Goal: Task Accomplishment & Management: Manage account settings

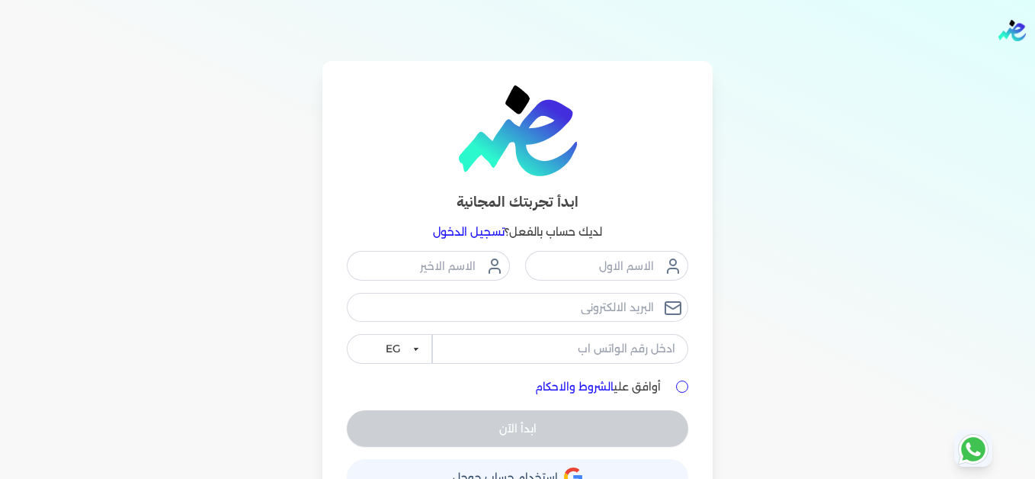
click at [482, 228] on link "تسجيل الدخول" at bounding box center [469, 232] width 72 height 14
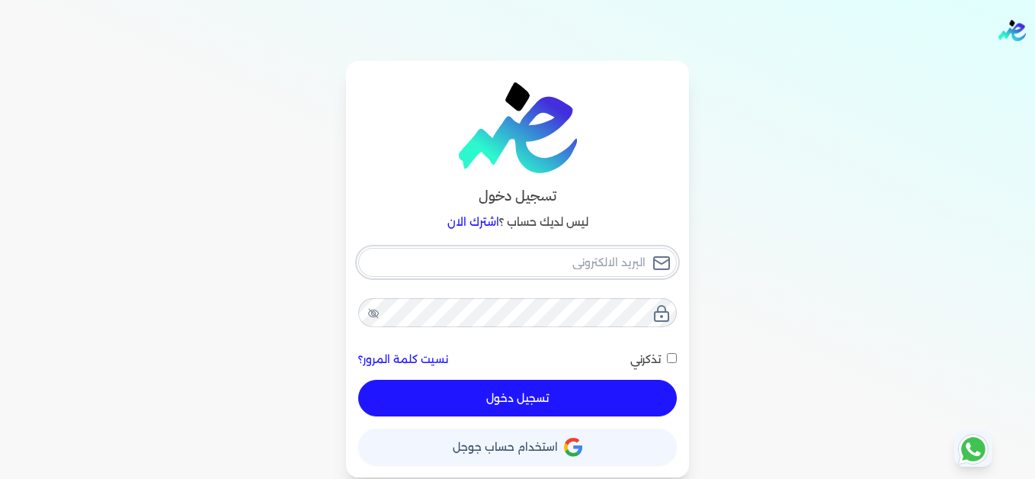
click at [538, 262] on input "email" at bounding box center [517, 262] width 319 height 29
type input "[EMAIL_ADDRESS][DOMAIN_NAME]"
click at [613, 387] on button "تسجيل دخول" at bounding box center [517, 397] width 319 height 37
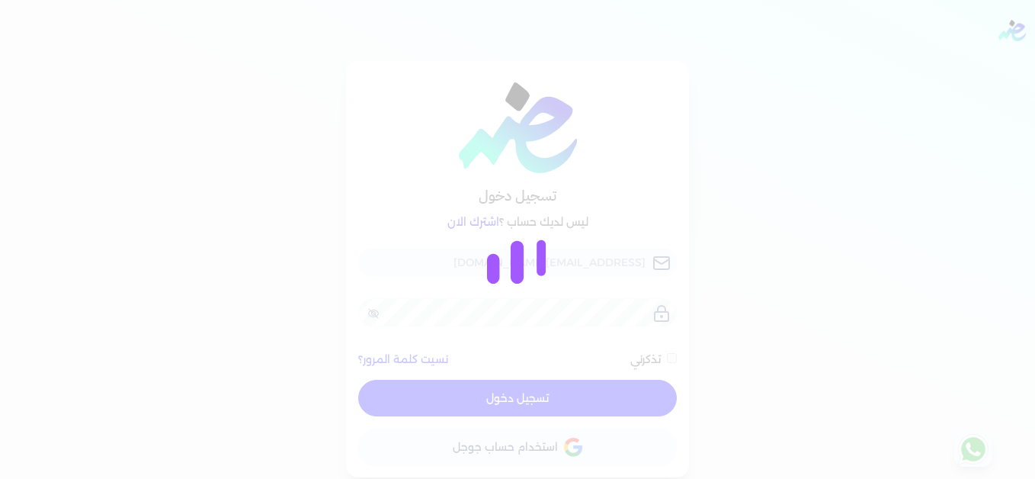
checkbox input "false"
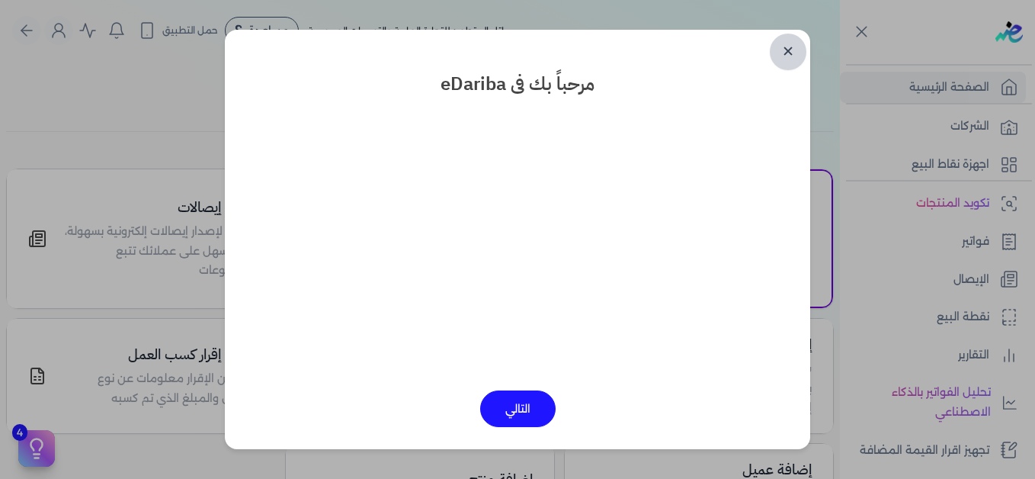
click at [786, 50] on link "✕" at bounding box center [788, 52] width 37 height 37
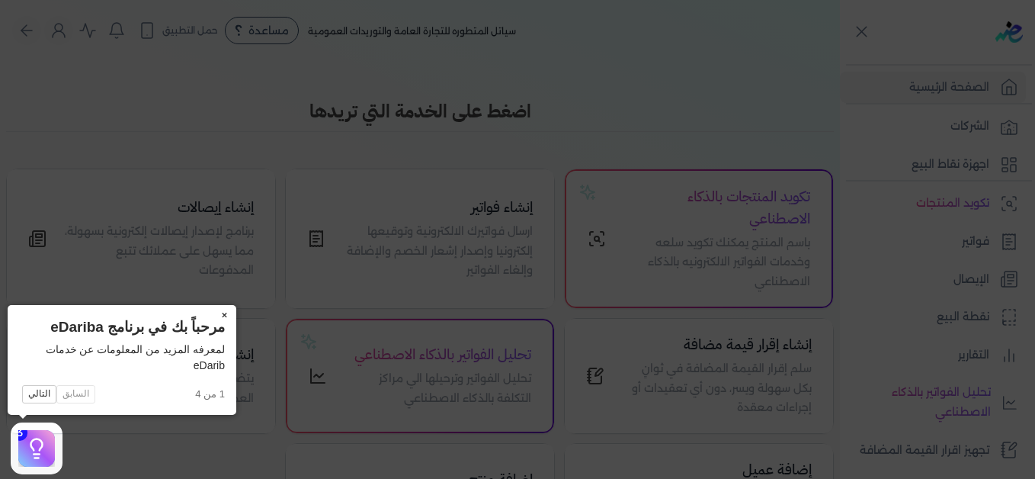
click at [227, 317] on button "×" at bounding box center [224, 315] width 24 height 21
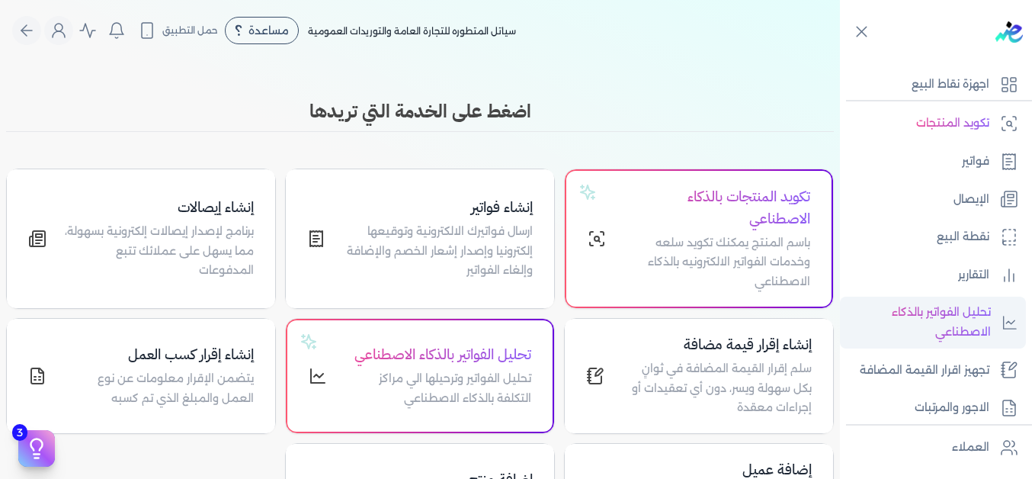
scroll to position [229, 0]
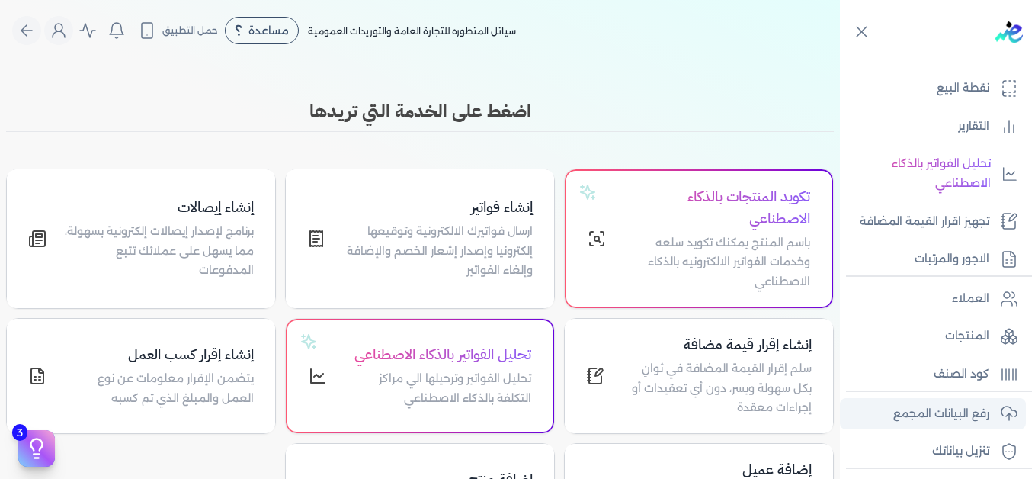
click at [936, 413] on p "رفع البيانات المجمع" at bounding box center [941, 414] width 96 height 20
click at [950, 415] on p "رفع البيانات المجمع" at bounding box center [941, 414] width 96 height 20
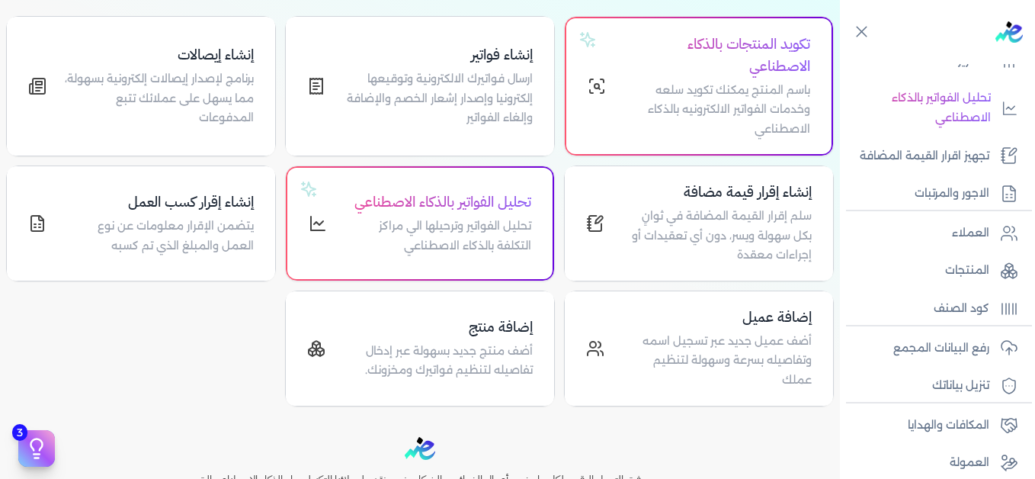
scroll to position [316, 0]
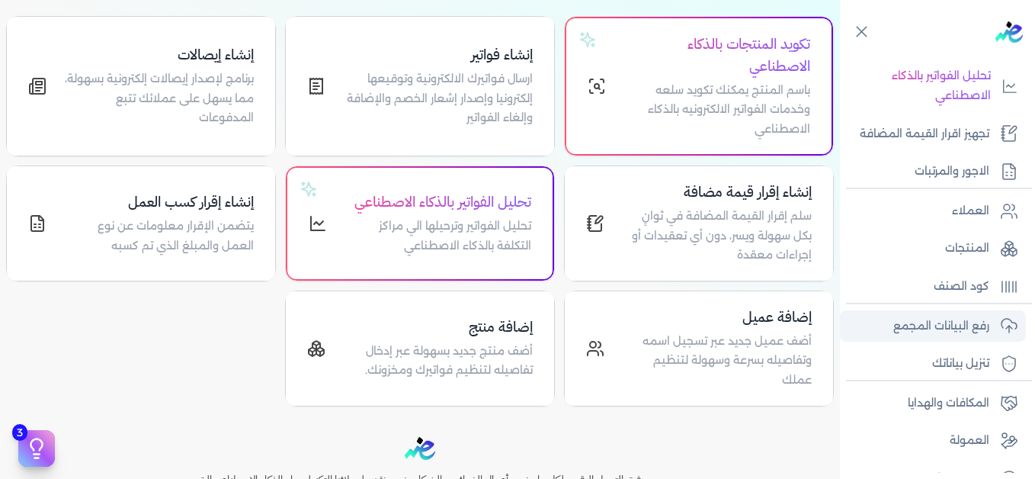
click at [909, 328] on p "رفع البيانات المجمع" at bounding box center [941, 326] width 96 height 20
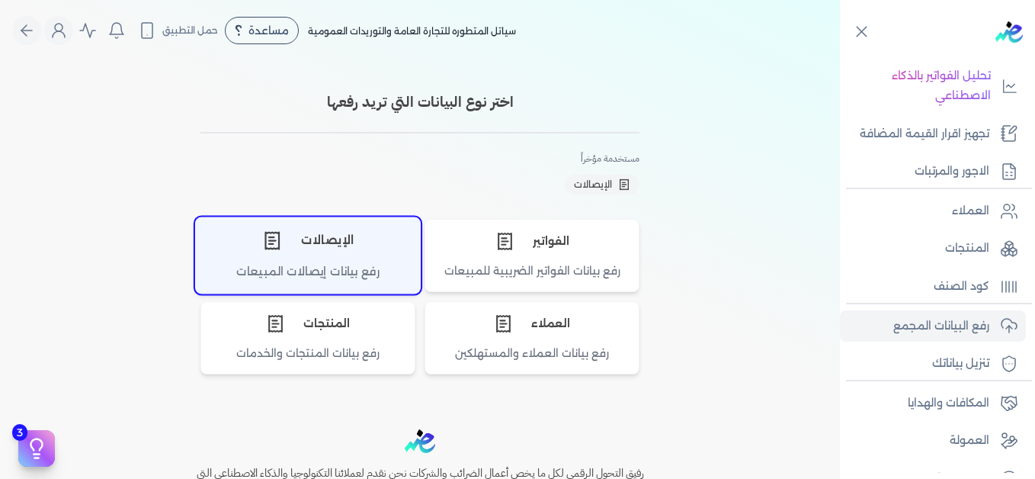
click at [339, 249] on div "الإيصالات" at bounding box center [308, 240] width 224 height 46
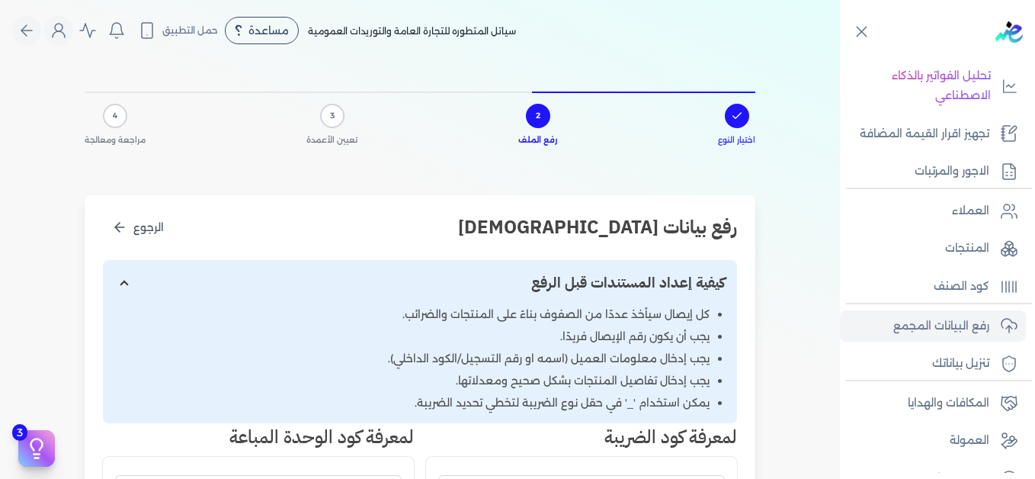
scroll to position [305, 0]
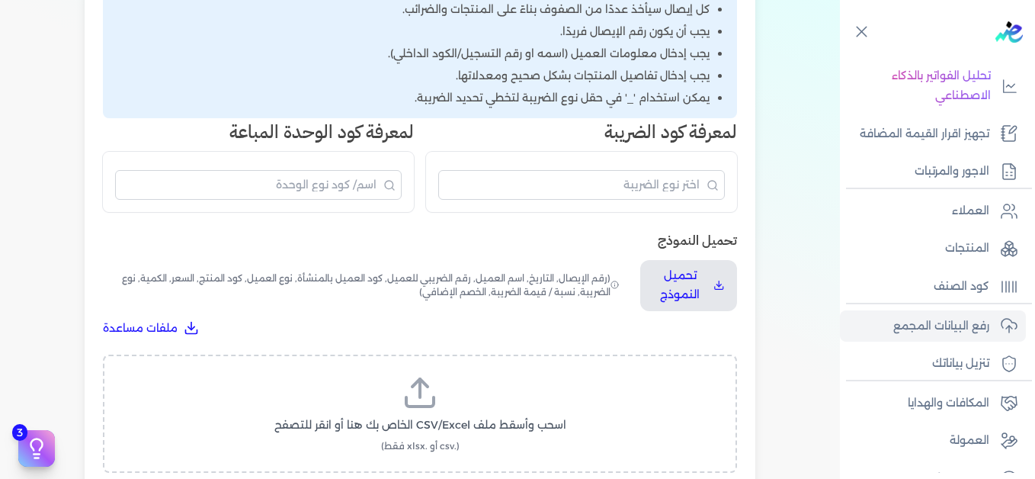
click at [421, 413] on label "اسحب وأسقط ملف CSV/Excel الخاص بك هنا أو انقر للتصفح (.csv أو .xlsx فقط)" at bounding box center [420, 413] width 594 height 78
click at [0, 0] on input "اسحب وأسقط ملف CSV/Excel الخاص بك هنا أو انقر للتصفح (.csv أو .xlsx فقط)" at bounding box center [0, 0] width 0 height 0
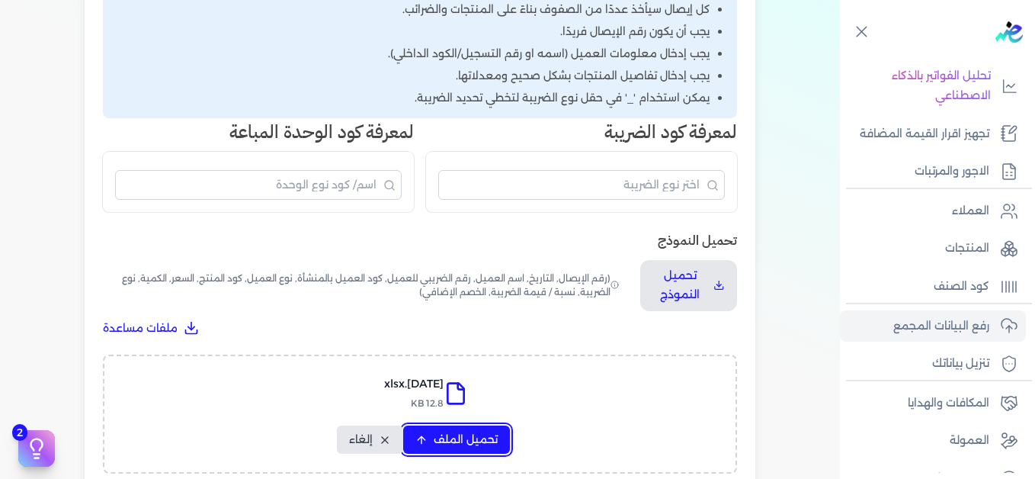
click at [484, 434] on span "تحميل الملف" at bounding box center [466, 439] width 64 height 16
select select "التاريخ"
select select "أسم العميل"
select select "نوع العميل"
select select "وصف البند"
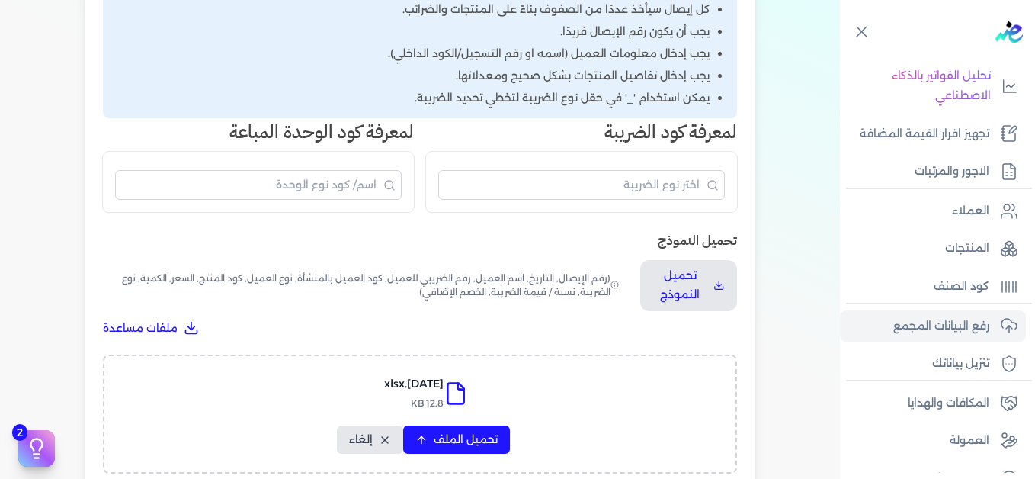
select select "السعر"
select select "الكمية"
select select "نوع الضريبة"
select select "نسبة / قيمة الضريبة"
select select "خصم اضافي"
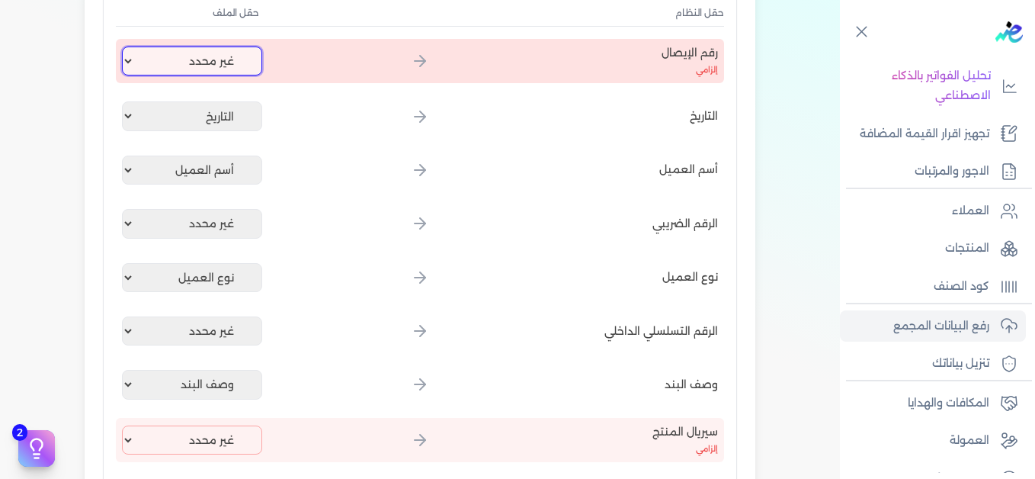
click at [199, 69] on select "غير محدد إيصال رقم التاريخ كود العميل بالمنشأة أسم العميل الرقم الضريبي للعميل …" at bounding box center [192, 60] width 140 height 29
select select "إيصال رقم"
click at [125, 46] on select "غير محدد إيصال رقم التاريخ كود العميل بالمنشأة أسم العميل الرقم الضريبي للعميل …" at bounding box center [192, 60] width 140 height 29
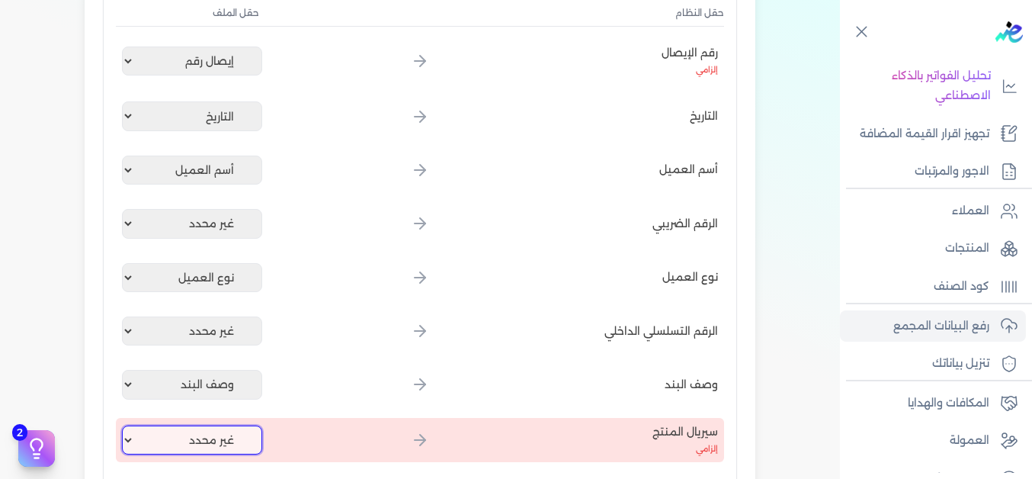
click at [159, 440] on select "غير محدد إيصال رقم التاريخ كود العميل بالمنشأة أسم العميل الرقم الضريبي للعميل …" at bounding box center [192, 439] width 140 height 29
select select "كود المنتج الداخلي"
click at [125, 425] on select "غير محدد إيصال رقم التاريخ كود العميل بالمنشأة أسم العميل الرقم الضريبي للعميل …" at bounding box center [192, 439] width 140 height 29
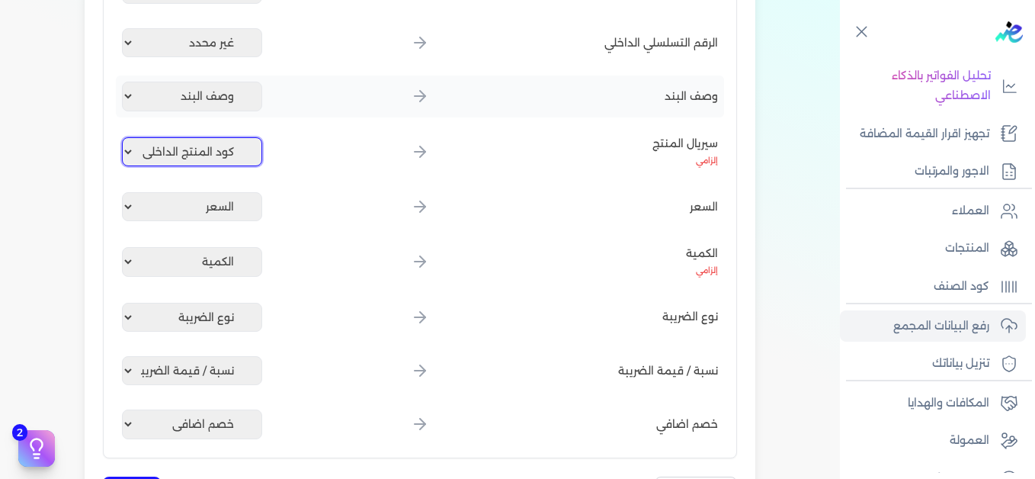
scroll to position [610, 0]
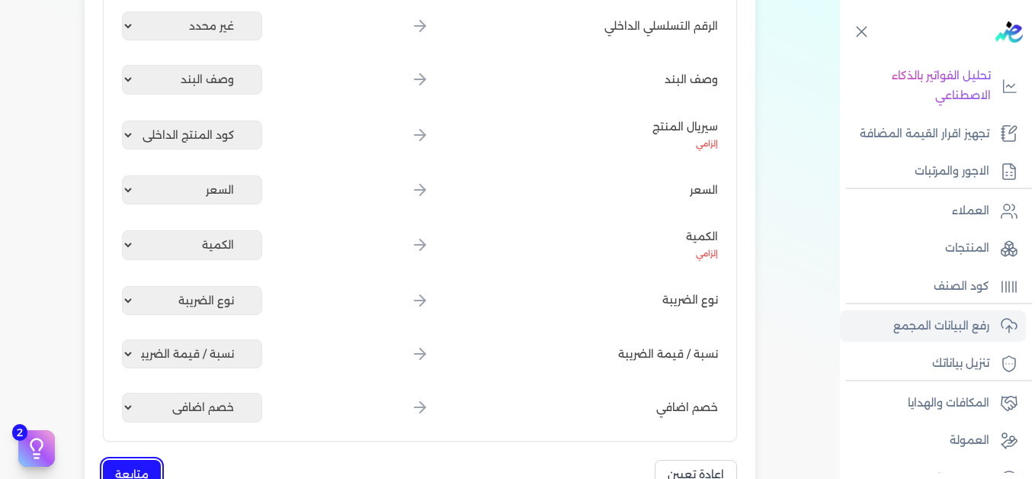
click at [152, 468] on button "متابعة" at bounding box center [132, 474] width 58 height 30
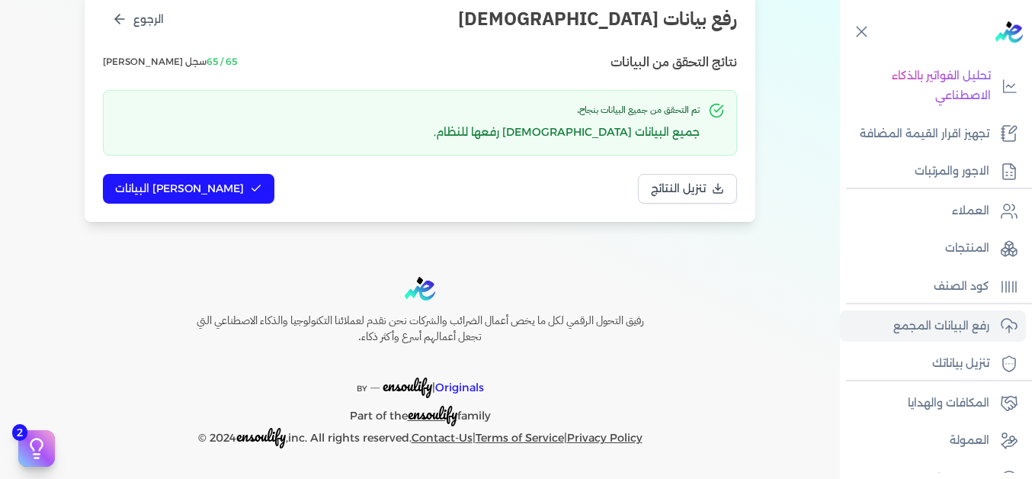
scroll to position [208, 0]
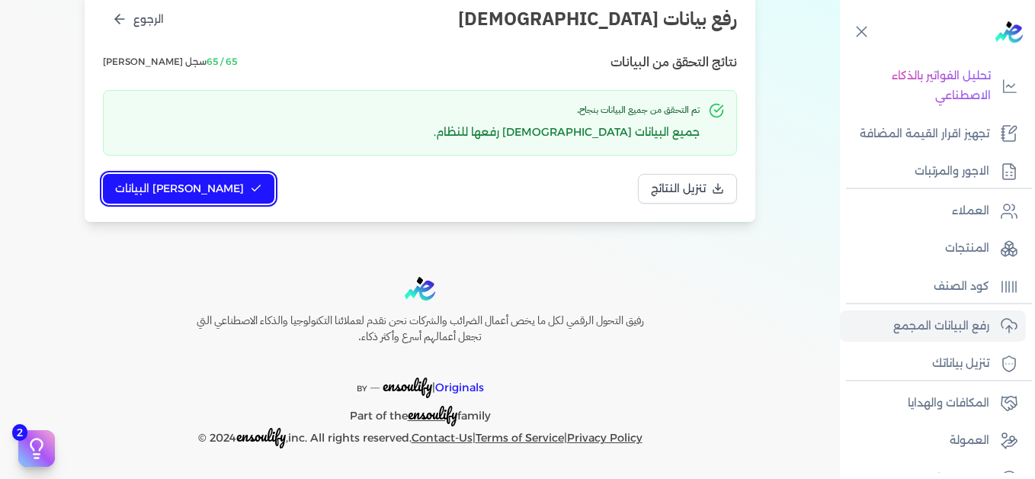
click at [170, 184] on span "[PERSON_NAME] البيانات" at bounding box center [179, 189] width 129 height 16
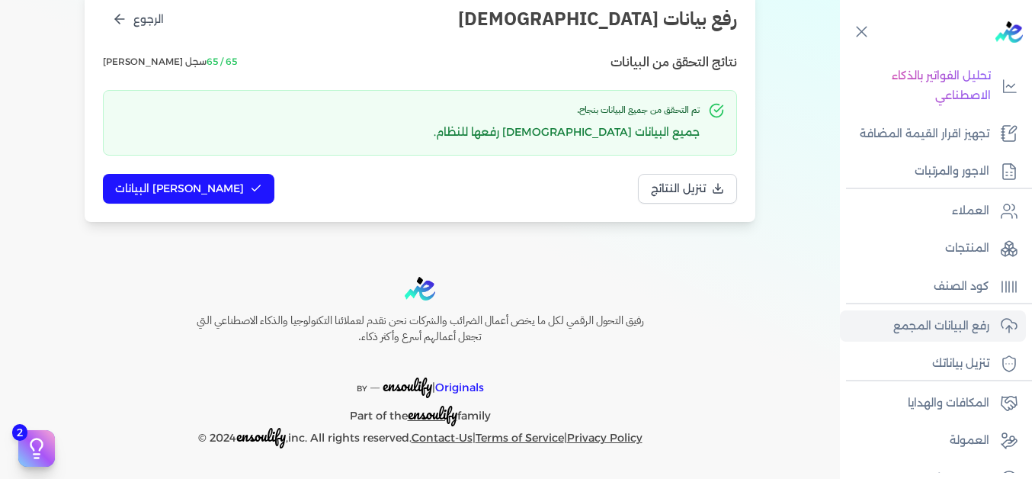
scroll to position [124, 0]
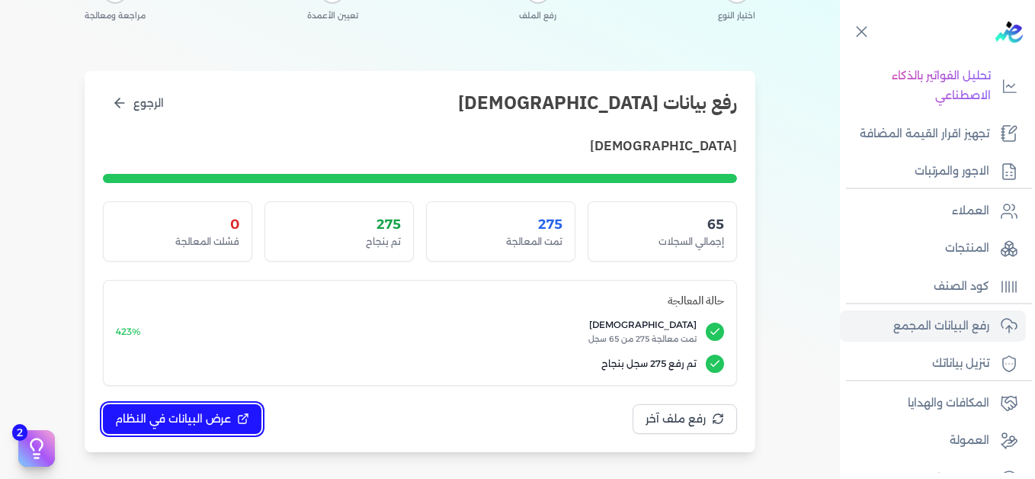
click at [210, 417] on span "عرض البيانات في النظام" at bounding box center [173, 419] width 116 height 16
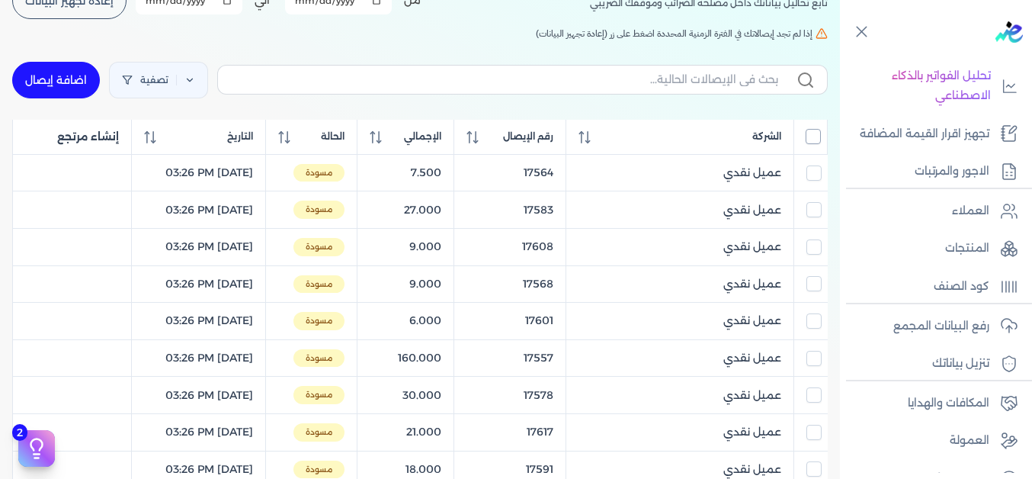
click at [819, 133] on input "All items unselected" at bounding box center [812, 136] width 15 height 15
checkbox input "true"
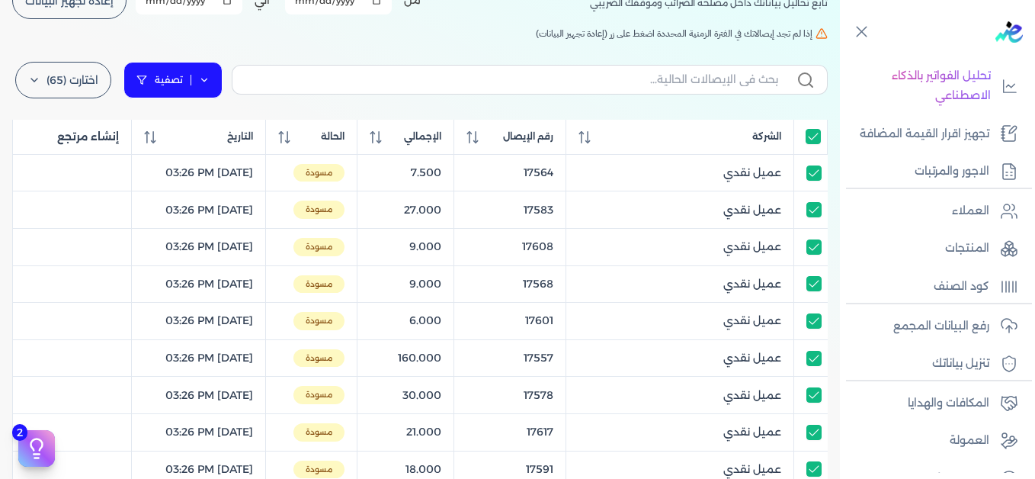
click at [222, 88] on link "تصفية" at bounding box center [172, 80] width 99 height 37
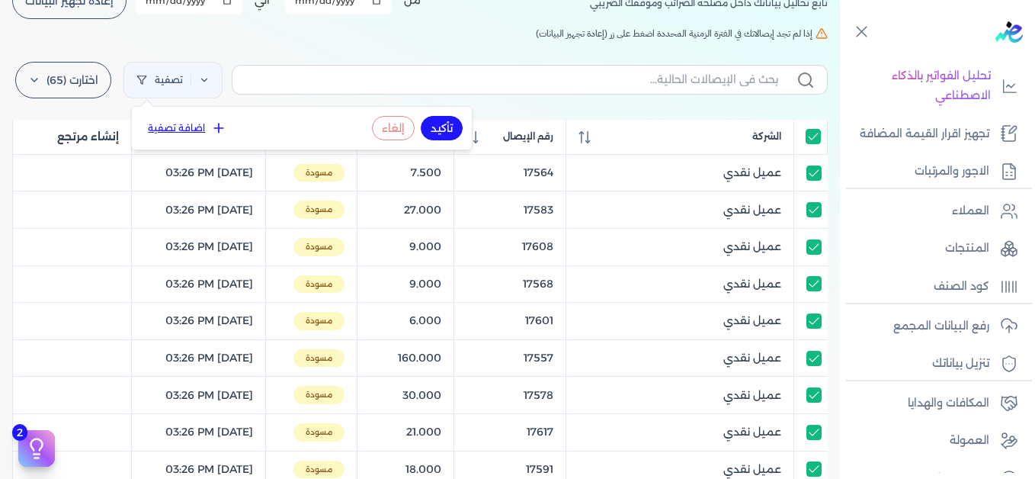
click at [207, 130] on button "اضافة تصفية" at bounding box center [187, 128] width 92 height 18
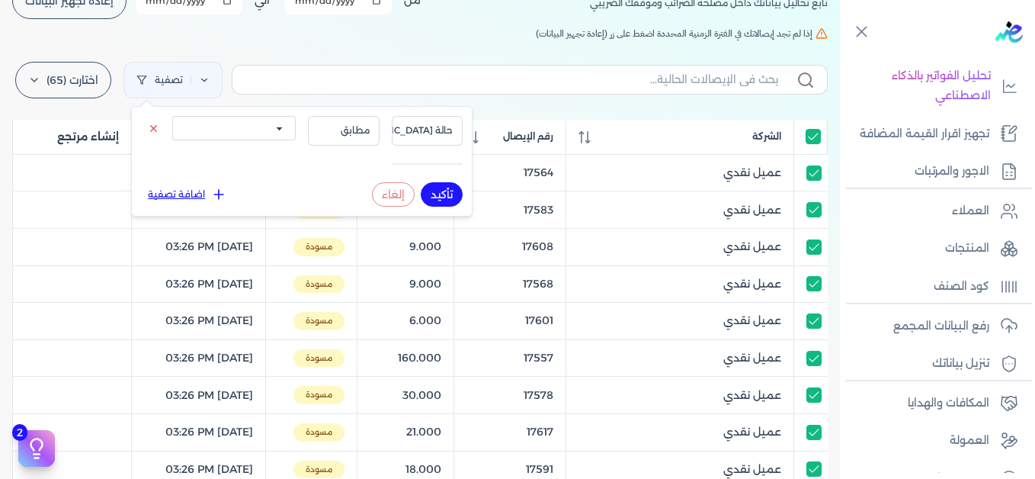
click at [254, 128] on select "الكل مقبولة غير مقبولة يتم مراجعتها ملغية مرفوضة مسودة" at bounding box center [233, 128] width 123 height 24
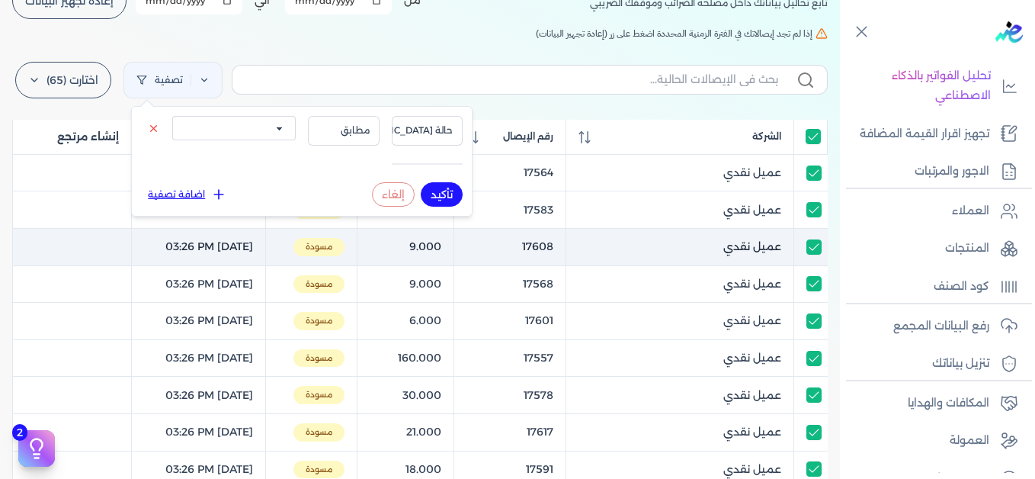
select select "draft"
click at [172, 116] on select "الكل مقبولة غير مقبولة يتم مراجعتها ملغية مرفوضة مسودة" at bounding box center [233, 128] width 123 height 24
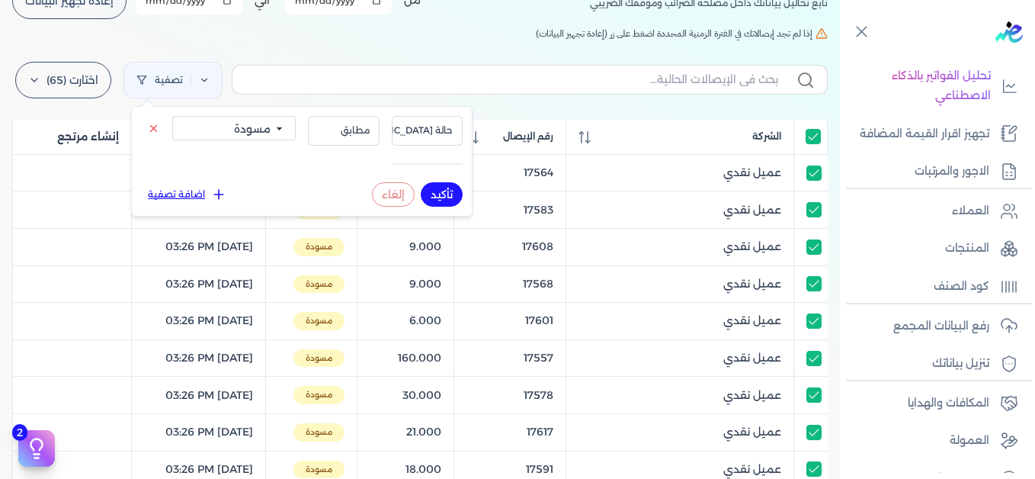
click at [447, 195] on button "تأكيد" at bounding box center [442, 194] width 42 height 24
click at [335, 35] on h5 "إذا لم تجد إيصالاتك في الفترة الزمنية المحددة اضغط على زر (إعادة تجهيز البيانات)" at bounding box center [419, 34] width 815 height 14
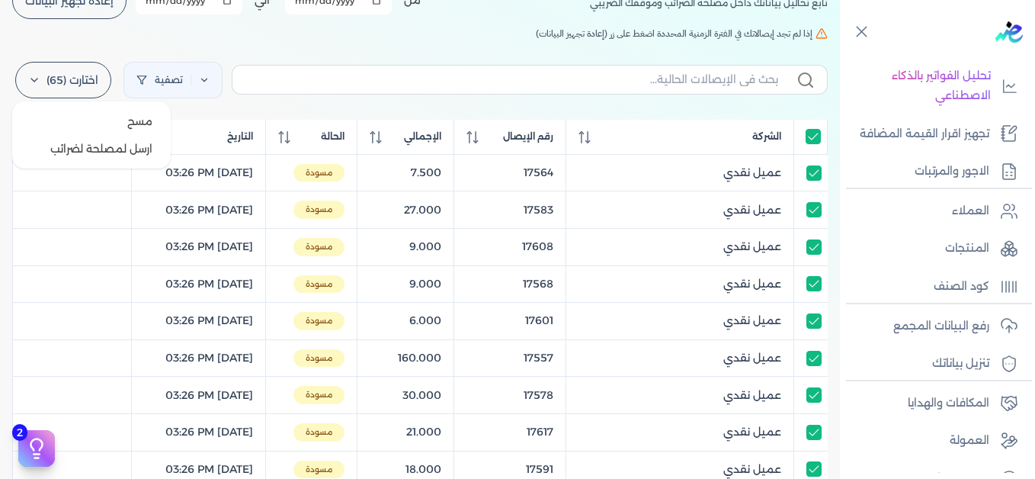
click at [85, 87] on label "اختارت (65)" at bounding box center [63, 80] width 96 height 37
drag, startPoint x: 104, startPoint y: 144, endPoint x: 677, endPoint y: 222, distance: 578.3
click at [104, 143] on button "ارسل لمصلحة لضرائب" at bounding box center [91, 148] width 146 height 27
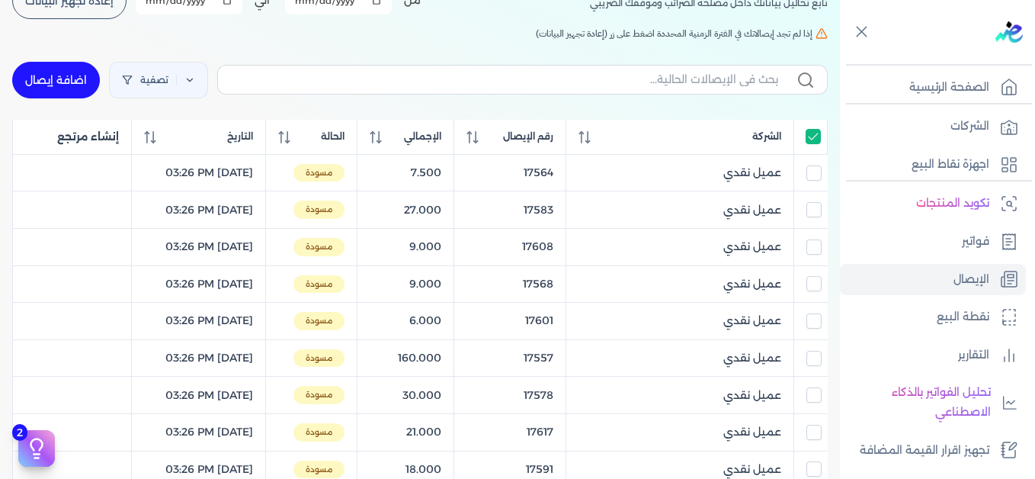
click at [489, 53] on div "تصفية اضافة إيصال" at bounding box center [419, 80] width 815 height 55
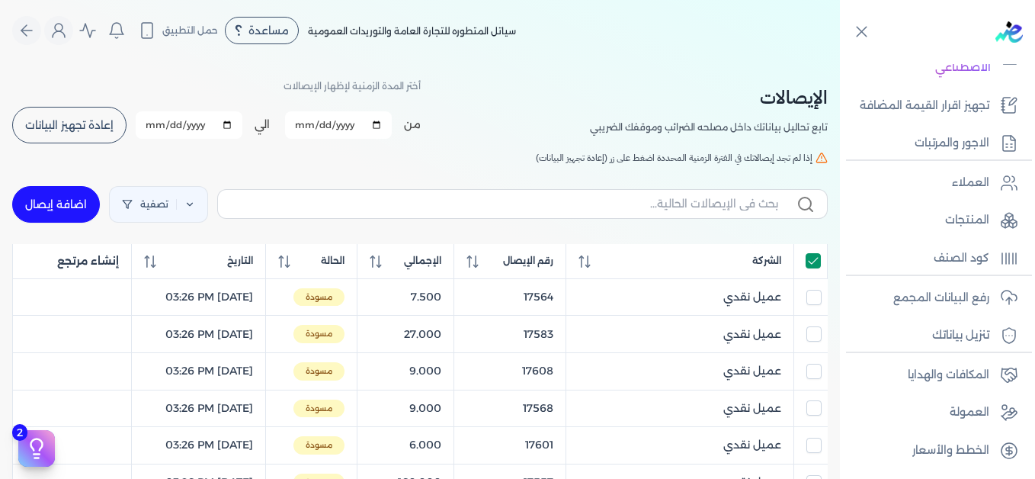
click at [819, 259] on input "All items selected" at bounding box center [812, 260] width 15 height 15
click at [817, 261] on input "All items unselected" at bounding box center [812, 260] width 15 height 15
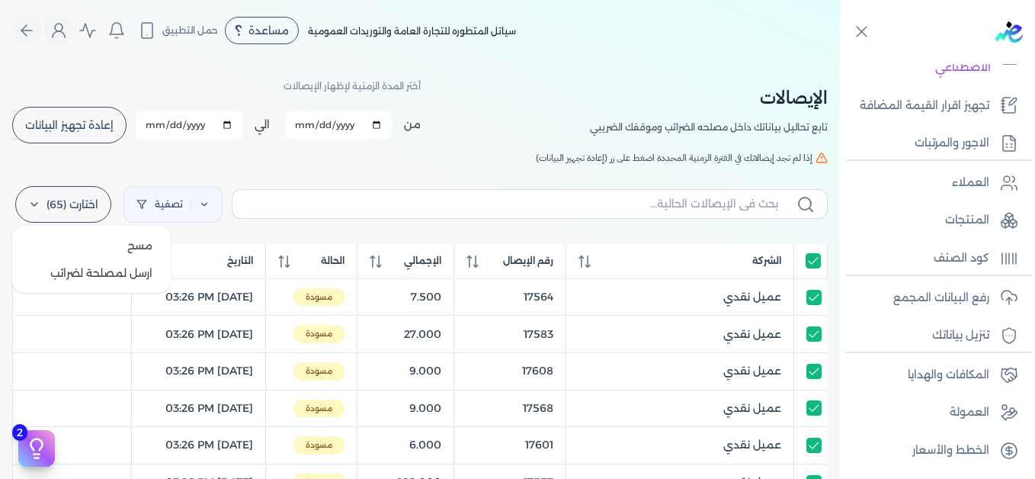
click at [55, 212] on label "اختارت (65)" at bounding box center [63, 204] width 96 height 37
click at [73, 210] on label "اختارت (65)" at bounding box center [63, 204] width 96 height 37
click at [108, 272] on button "ارسل لمصلحة لضرائب" at bounding box center [91, 272] width 146 height 27
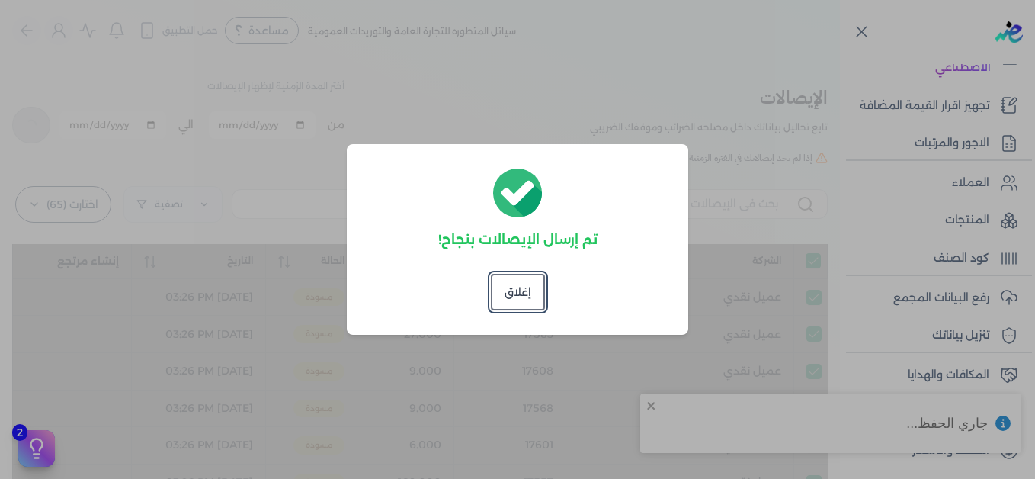
checkbox input "true"
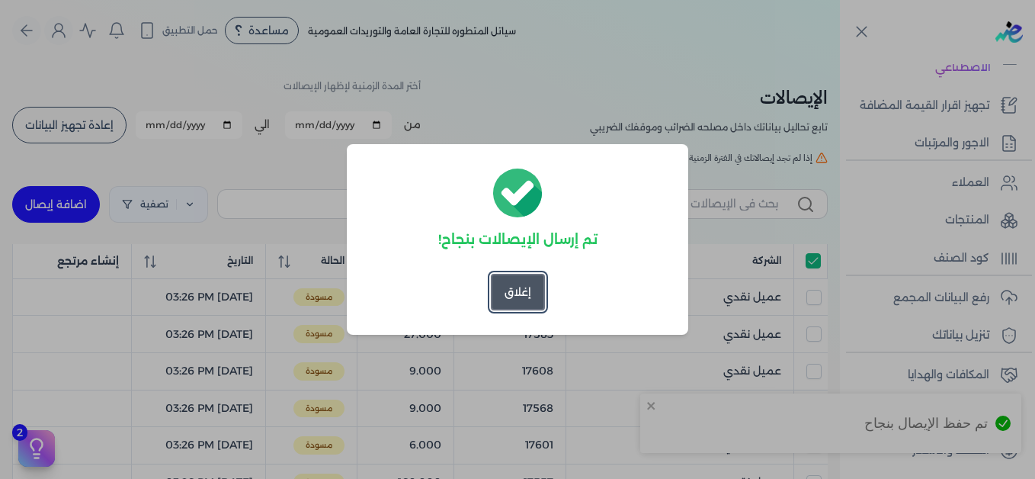
click at [521, 290] on button "إغلاق" at bounding box center [518, 292] width 54 height 37
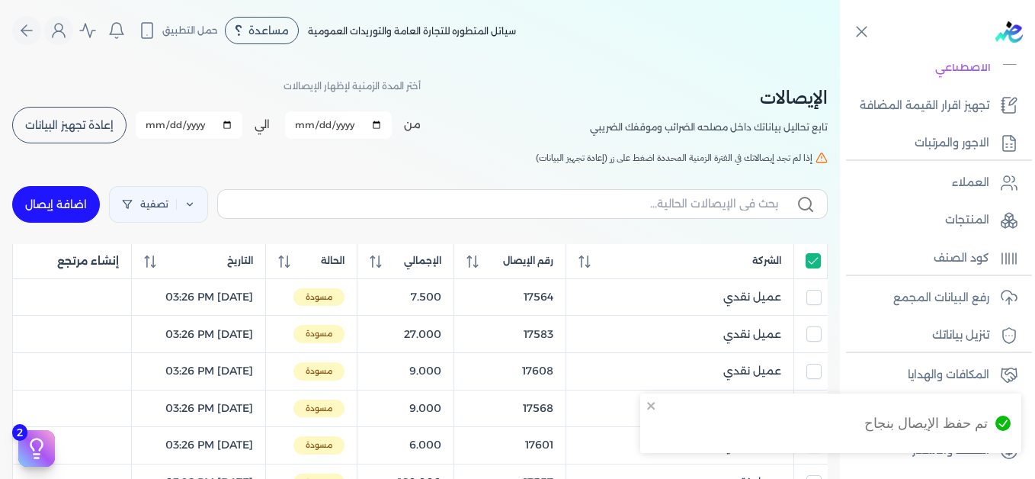
click at [517, 115] on div "[DEMOGRAPHIC_DATA] تابع تحاليل بياناتك داخل مصلحه الضرائب وموقفك الضريبي أختر ا…" at bounding box center [419, 110] width 815 height 69
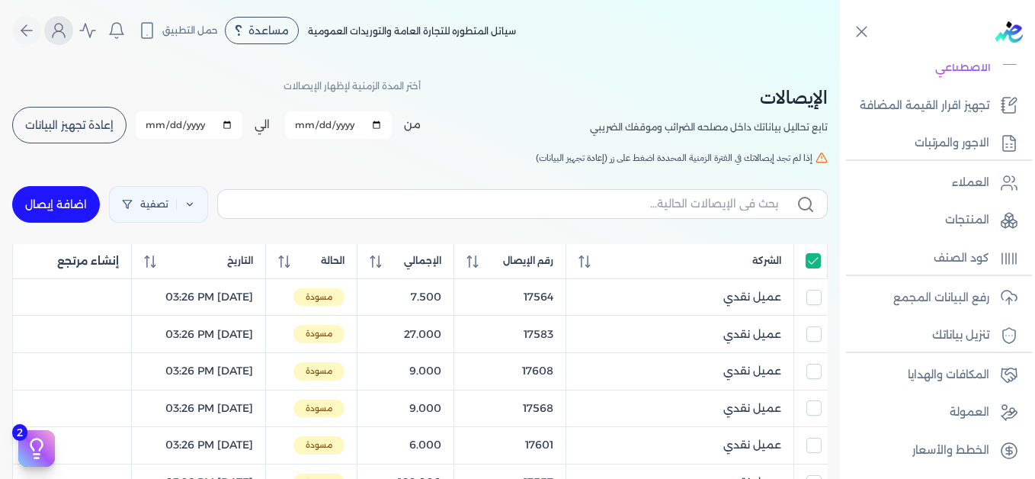
click at [73, 24] on button "Global" at bounding box center [58, 30] width 29 height 29
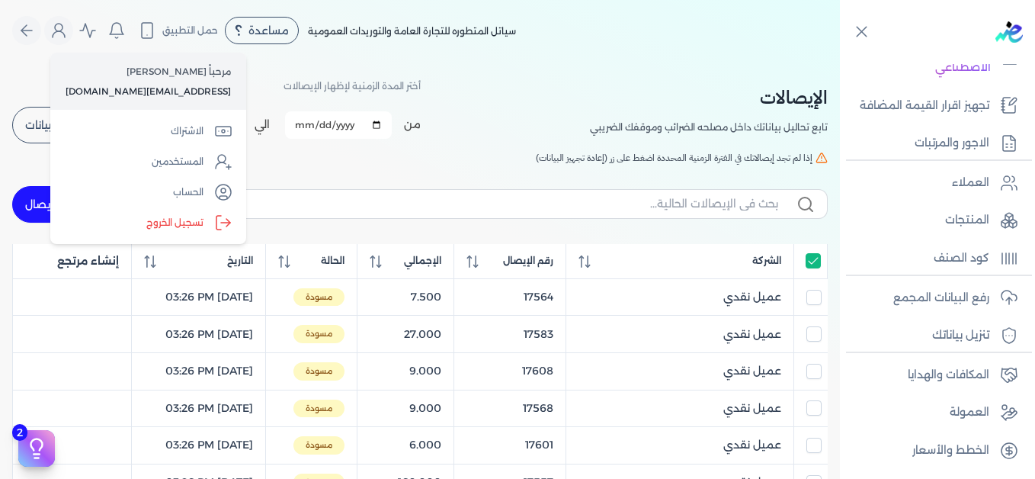
drag, startPoint x: 192, startPoint y: 216, endPoint x: 376, endPoint y: 181, distance: 187.1
click at [376, 181] on div "Toggle Navigation الاسعار العمولات مساعدة خدمة العملاء دليل المستخدم تسجيل الدخ…" at bounding box center [420, 239] width 840 height 479
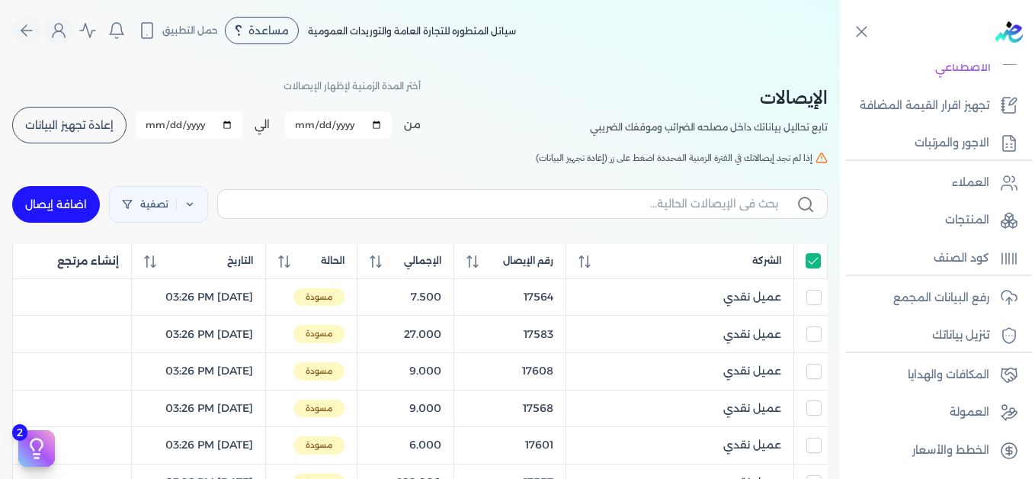
drag, startPoint x: 376, startPoint y: 181, endPoint x: 356, endPoint y: 172, distance: 21.5
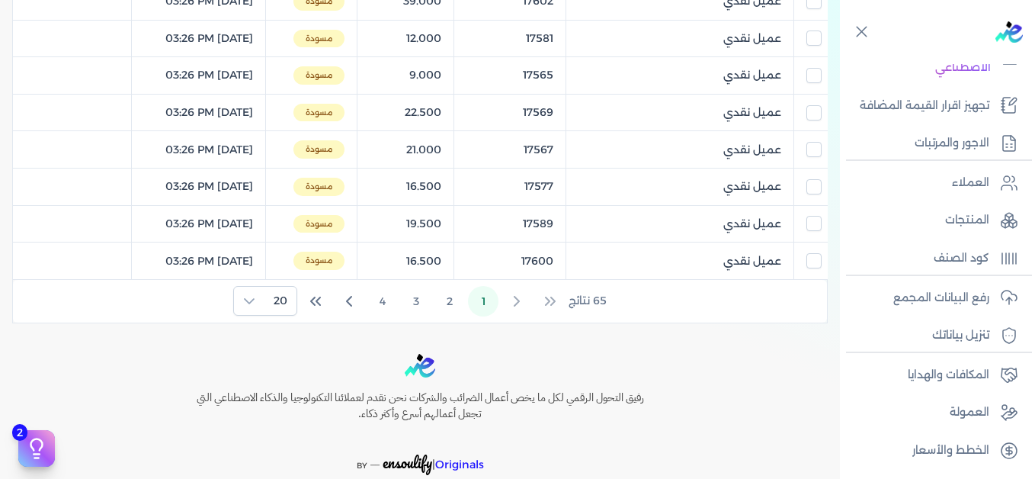
scroll to position [817, 0]
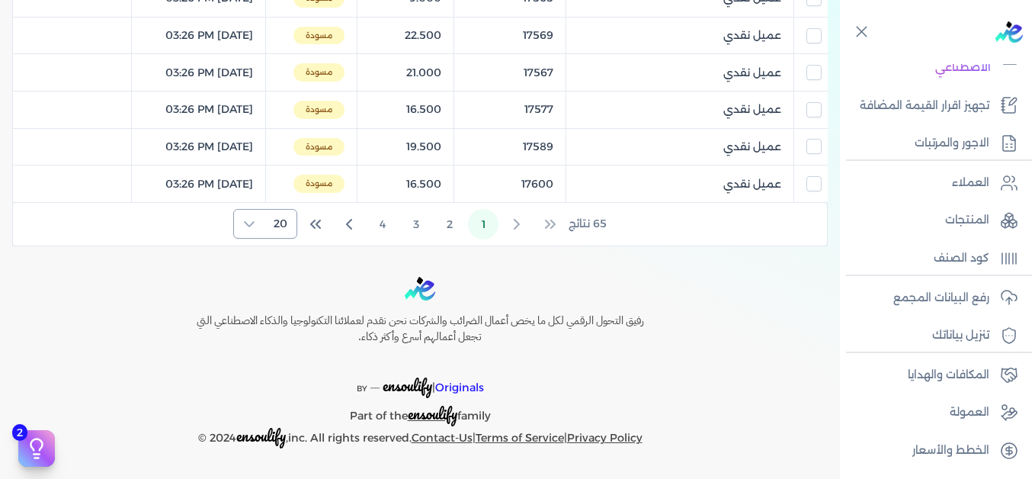
click at [291, 225] on span "20" at bounding box center [280, 224] width 32 height 28
click at [280, 285] on span "50" at bounding box center [280, 288] width 14 height 16
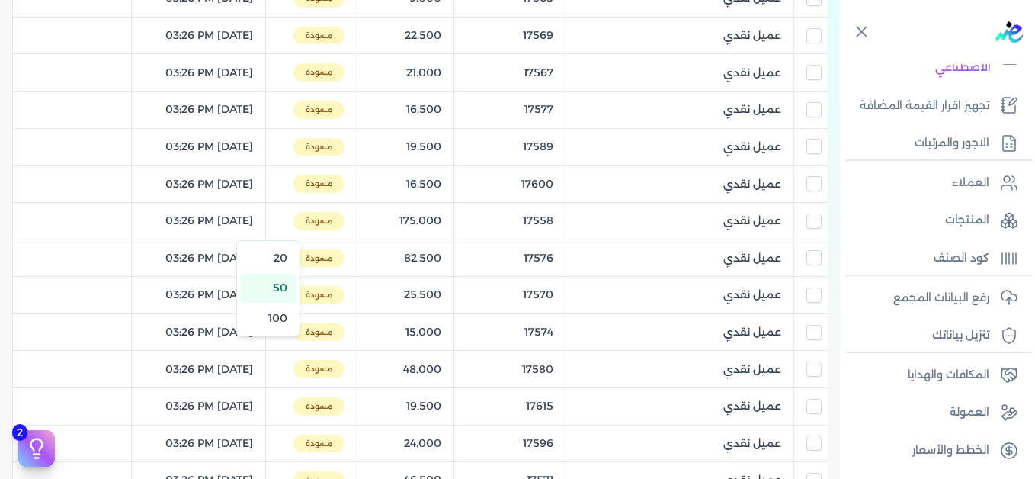
scroll to position [1913, 0]
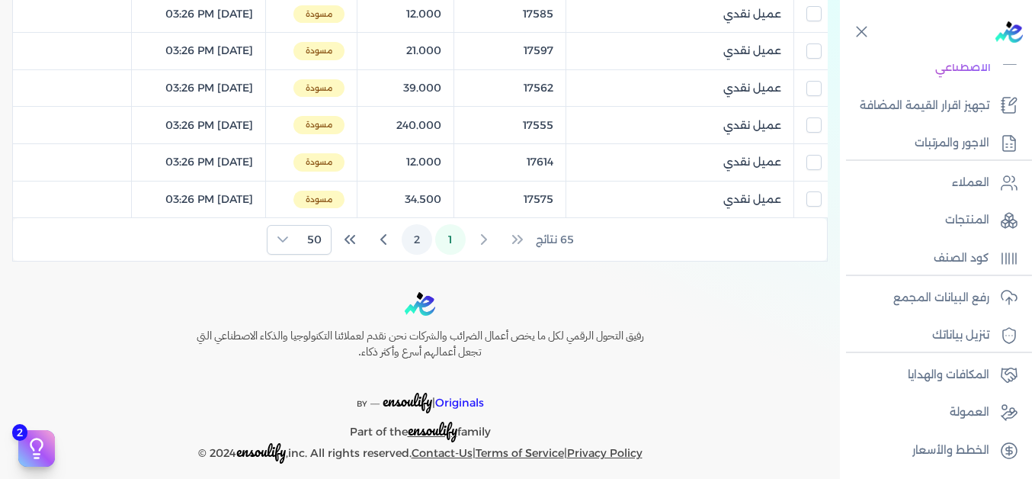
click at [426, 239] on button "2" at bounding box center [417, 239] width 30 height 30
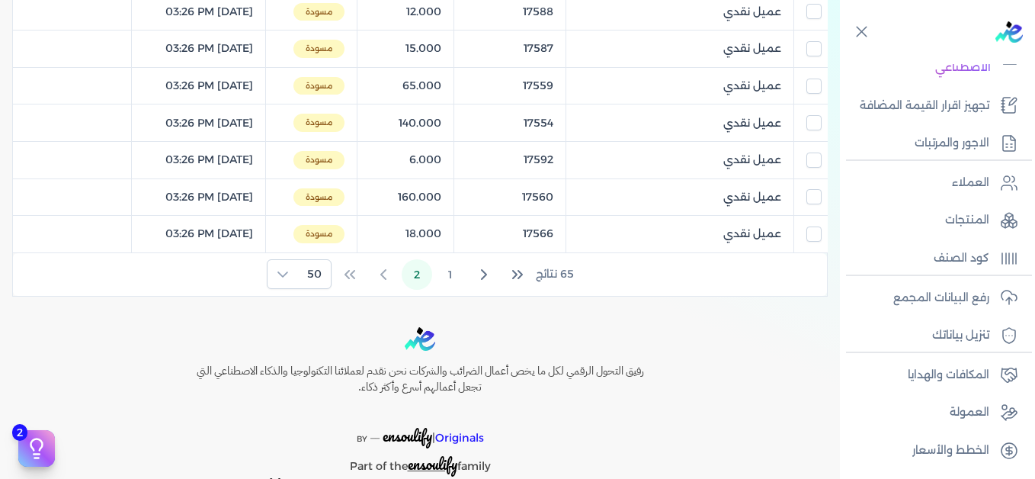
scroll to position [632, 0]
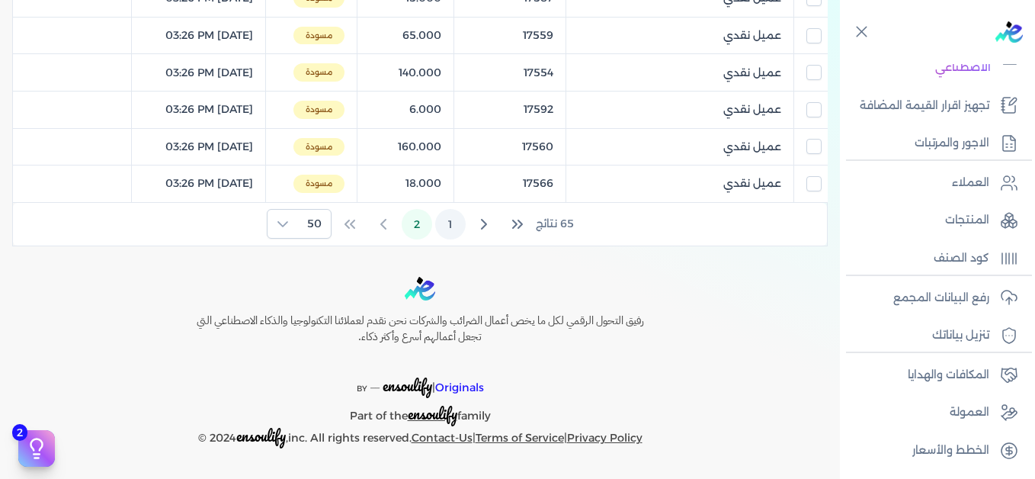
click at [456, 229] on button "1" at bounding box center [450, 224] width 30 height 30
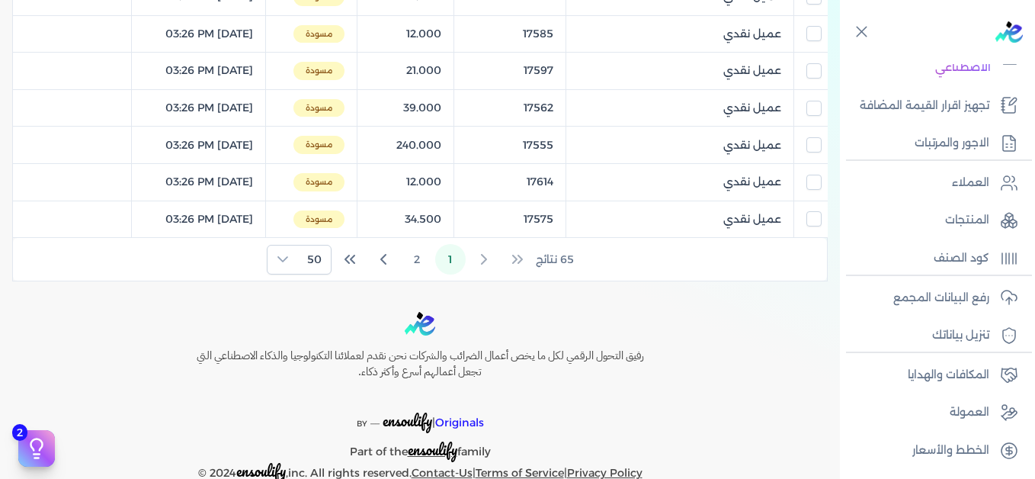
scroll to position [1927, 0]
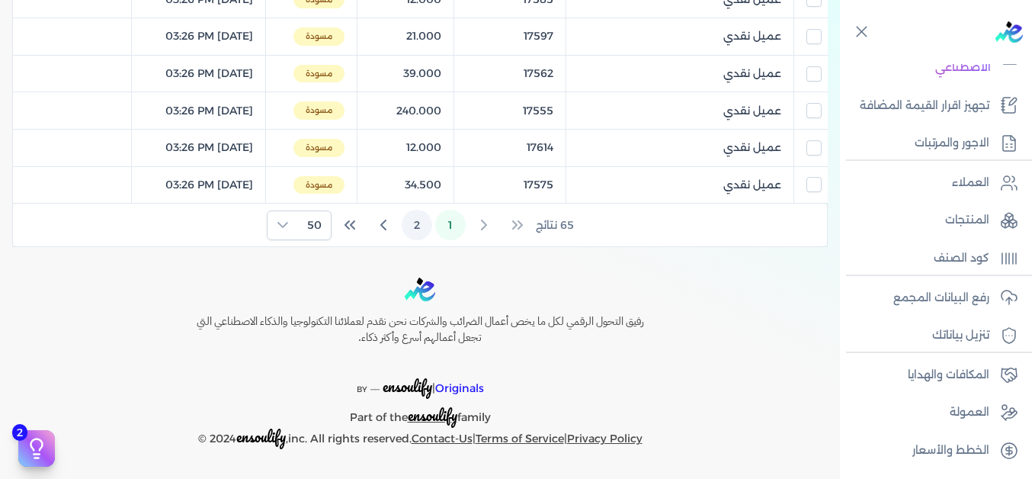
click at [424, 224] on button "2" at bounding box center [417, 225] width 30 height 30
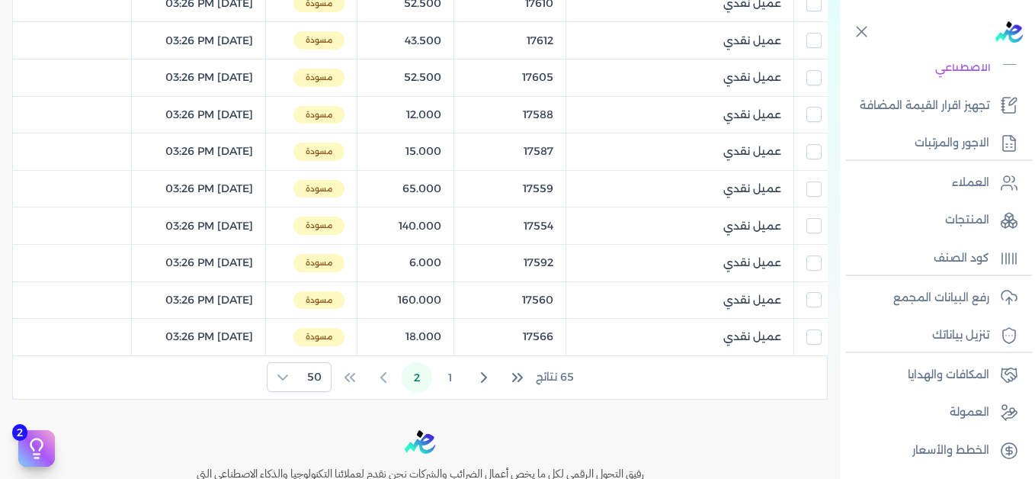
scroll to position [479, 0]
